Goal: Task Accomplishment & Management: Manage account settings

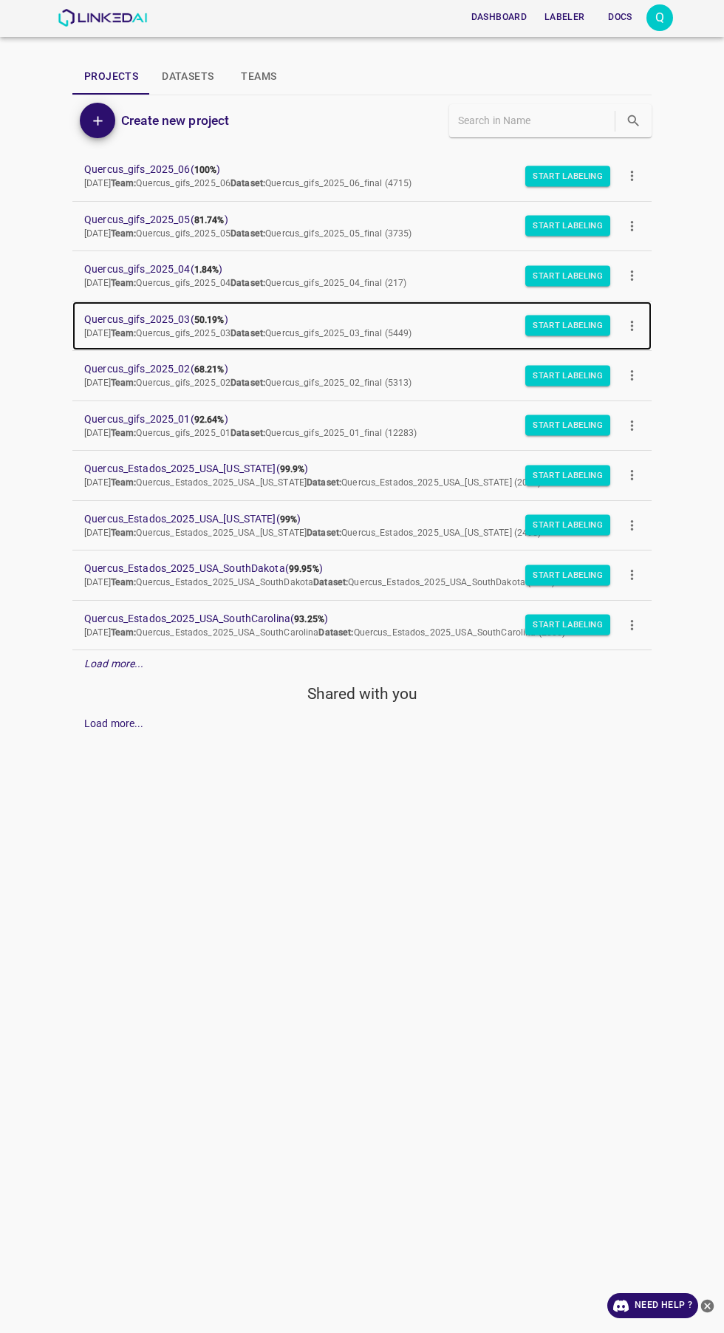
click at [173, 319] on span "Quercus_gifs_2025_03 ( 50.19% )" at bounding box center [350, 320] width 532 height 16
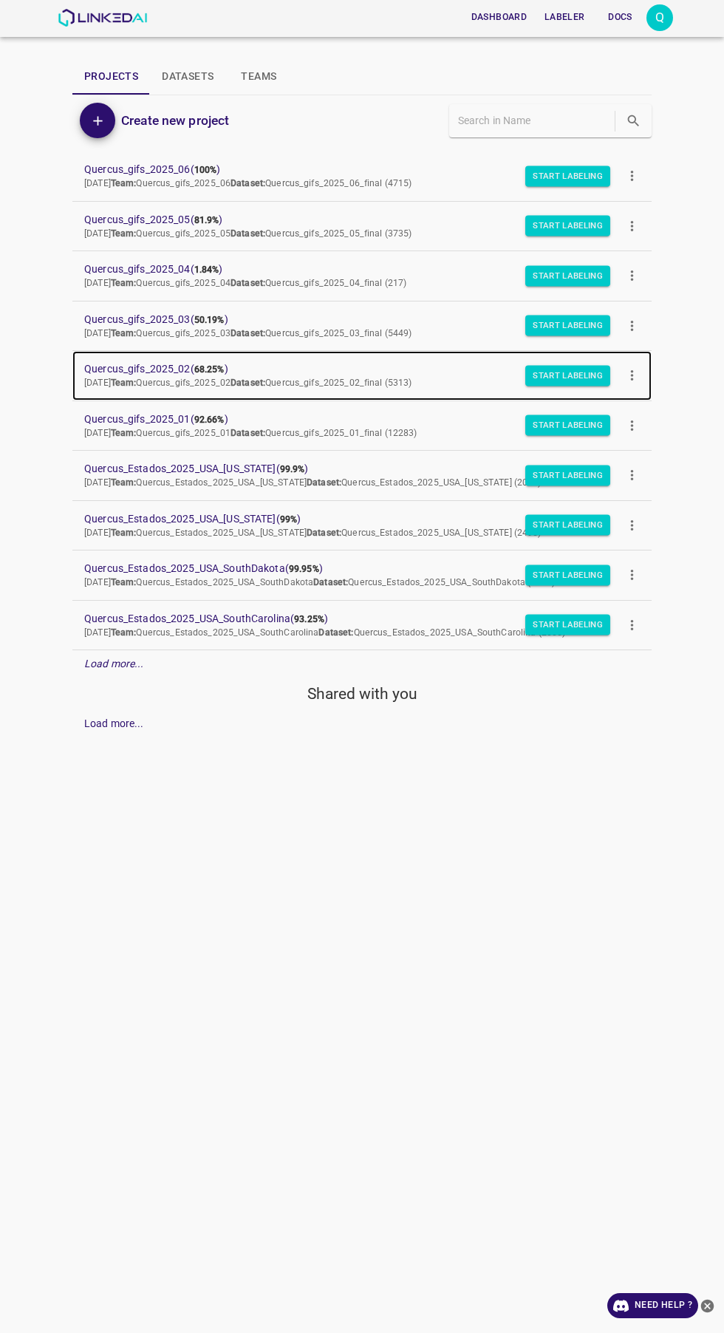
click at [177, 367] on span "Quercus_gifs_2025_02 ( 68.25% )" at bounding box center [350, 369] width 532 height 16
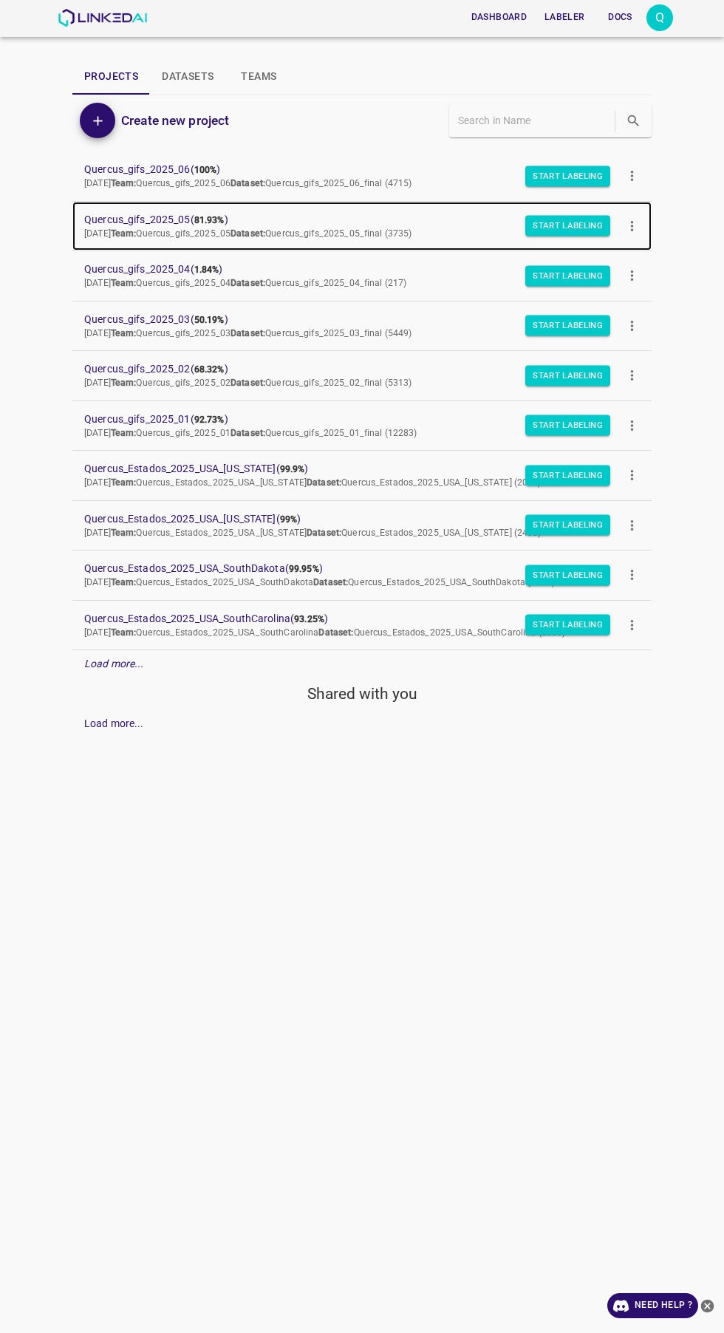
click at [151, 224] on span "Quercus_gifs_2025_05 ( 81.93% )" at bounding box center [350, 220] width 532 height 16
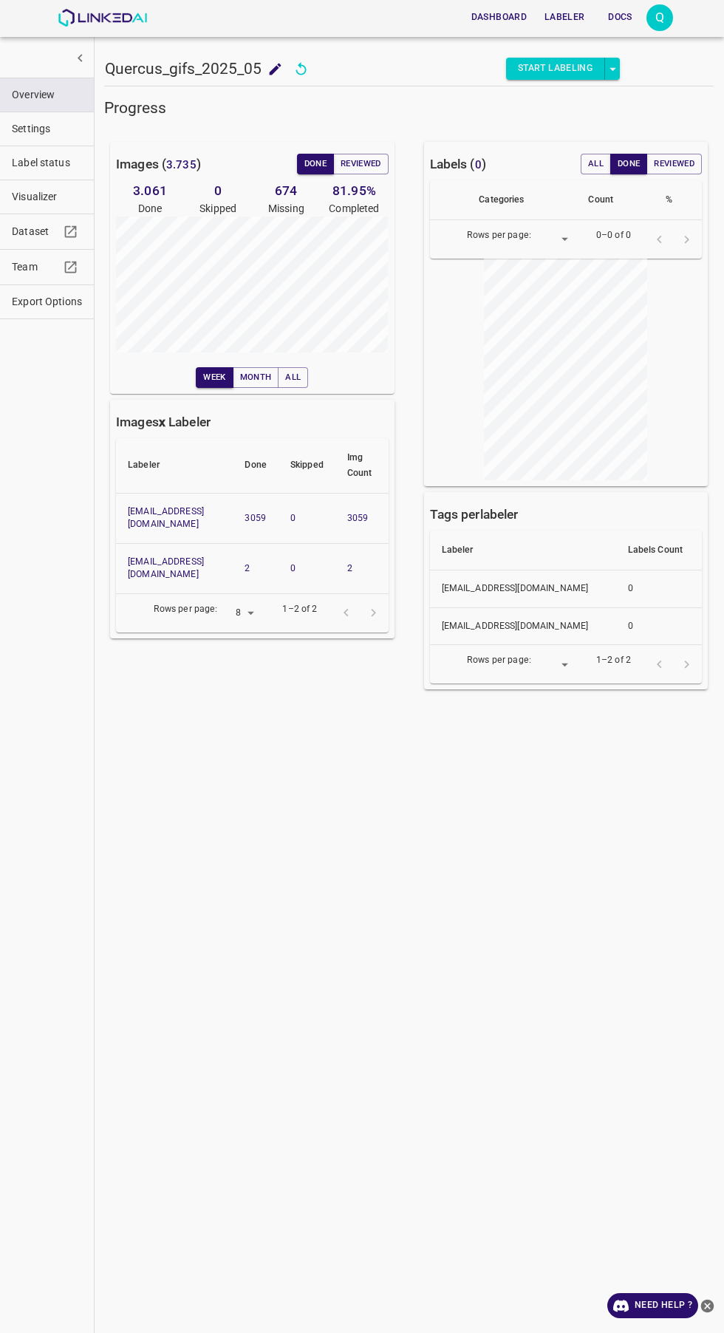
scroll to position [1, 0]
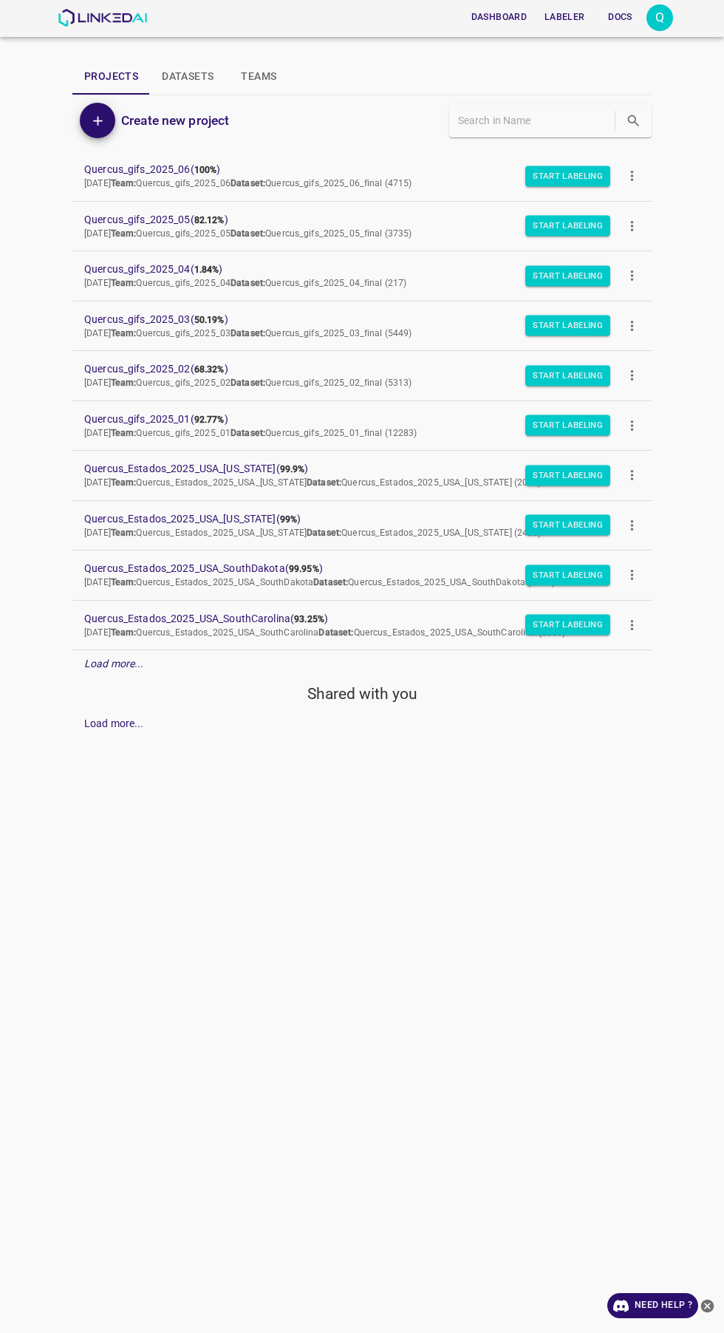
click at [19, 214] on div "Dashboard Labeler Docs Q Projects Datasets Teams Create new project Quercus_gif…" at bounding box center [362, 666] width 724 height 1333
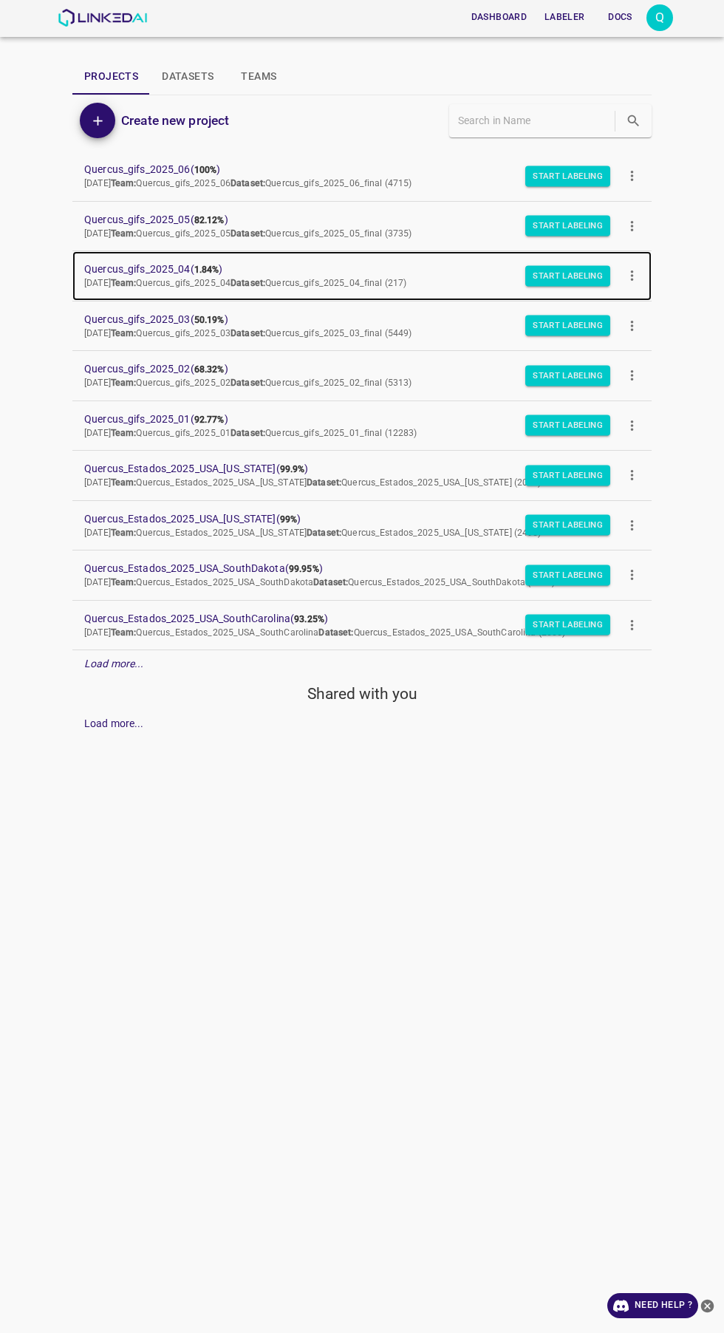
click at [137, 284] on b "Team:" at bounding box center [124, 283] width 26 height 10
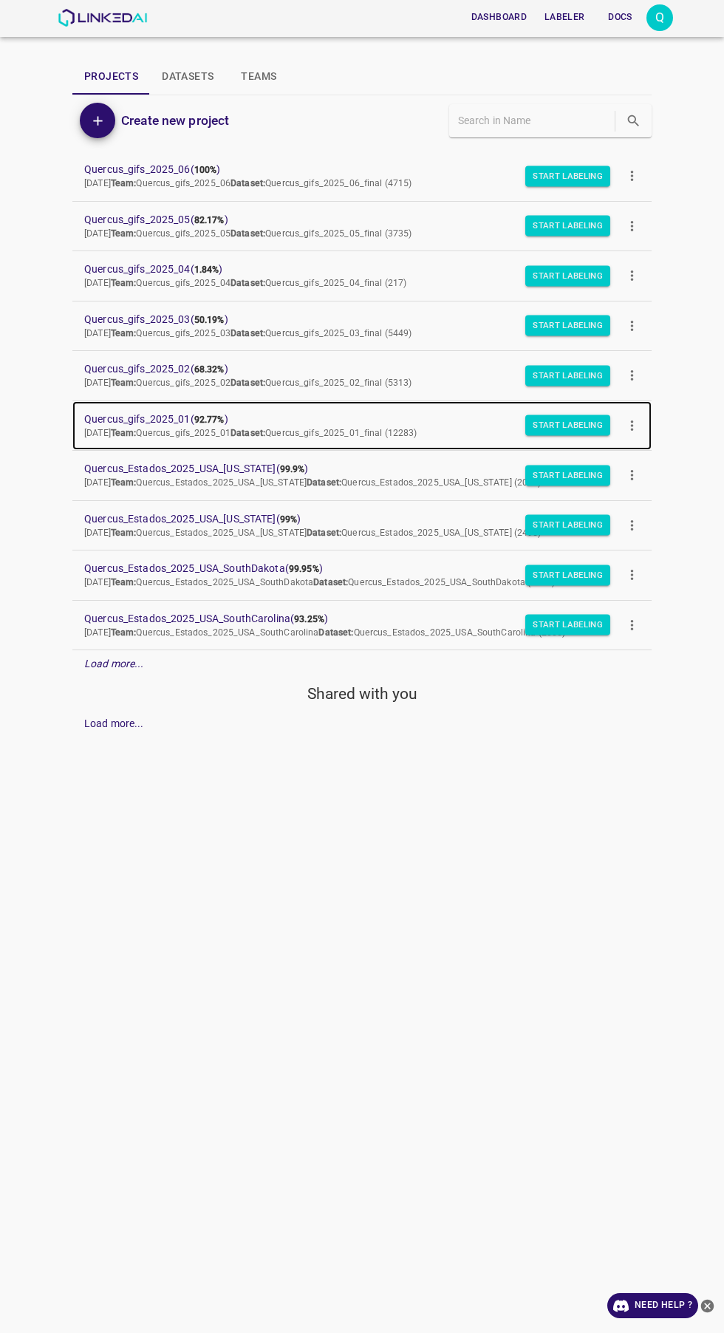
click at [137, 424] on span "Quercus_gifs_2025_01 ( 92.77% )" at bounding box center [350, 420] width 532 height 16
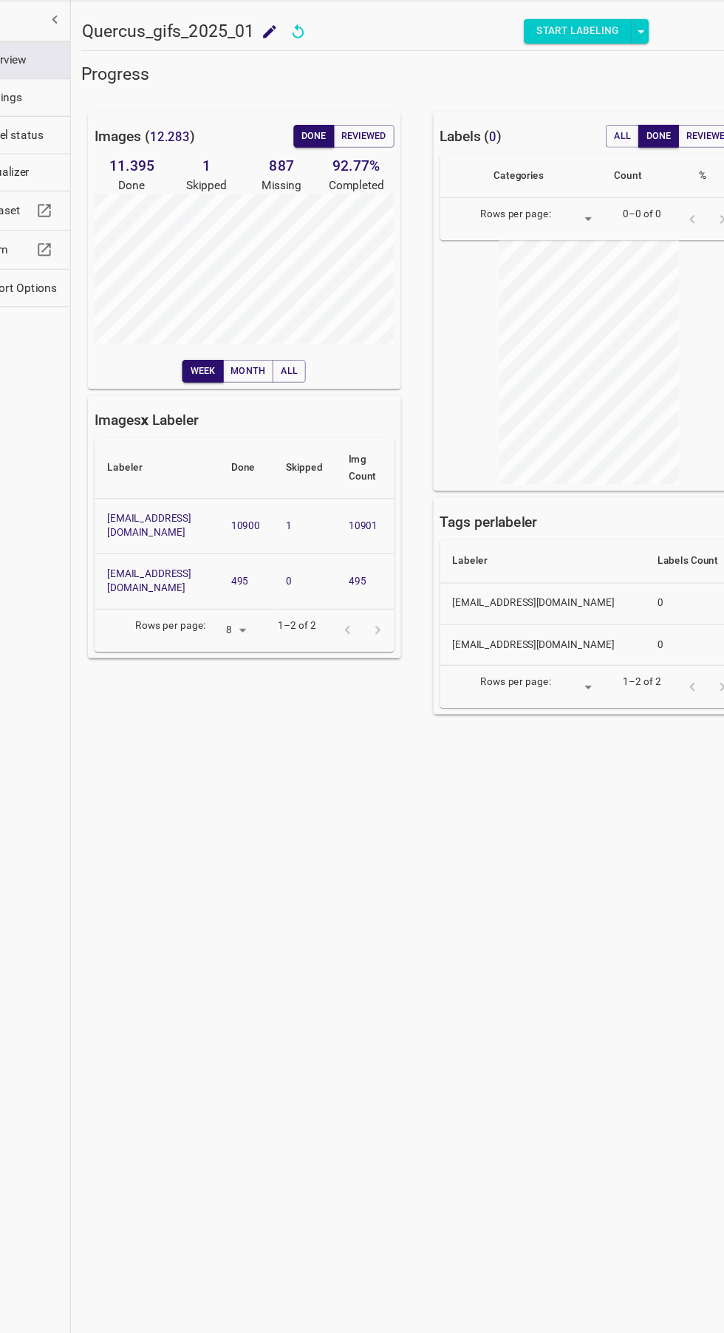
scroll to position [0, 27]
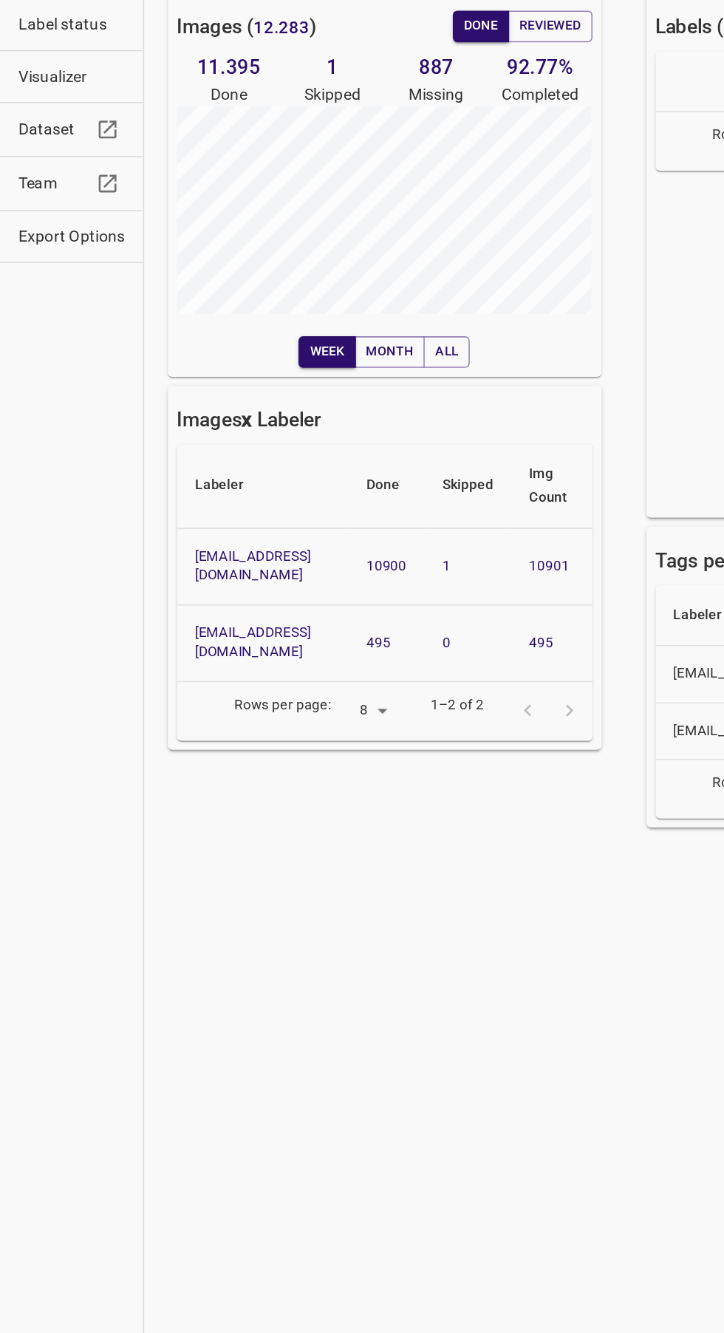
click at [165, 508] on link "quercus@linkedai.co" at bounding box center [166, 518] width 76 height 24
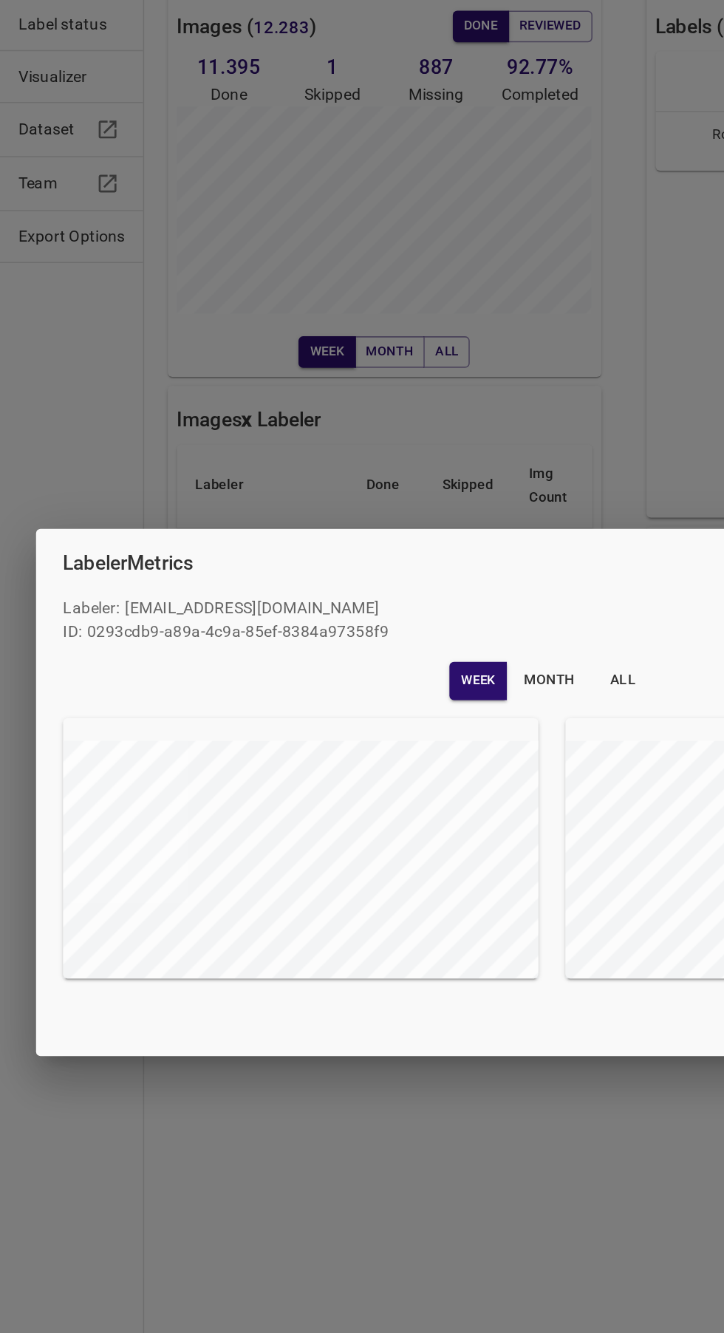
click at [366, 901] on div "Labeler Metrics Labeler : quercus@linkedai.co ID: 0293cdb9-a89a-4c9a-85ef-8384a…" at bounding box center [362, 666] width 724 height 1333
